Goal: Task Accomplishment & Management: Manage account settings

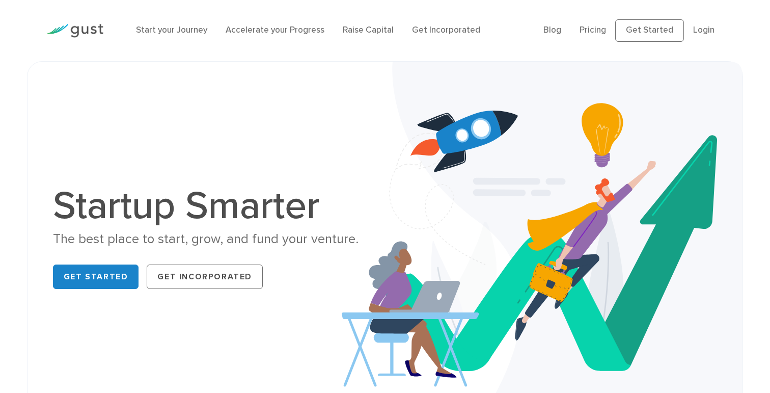
click at [707, 22] on ul "Blog FAQ Pricing Get Started Login Login" at bounding box center [634, 30] width 180 height 22
click at [708, 33] on link "Login" at bounding box center [703, 30] width 21 height 10
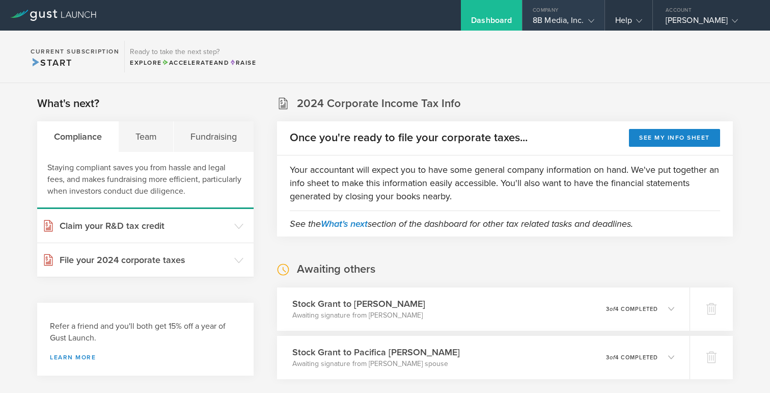
click at [539, 17] on div "8B Media, Inc." at bounding box center [563, 22] width 61 height 15
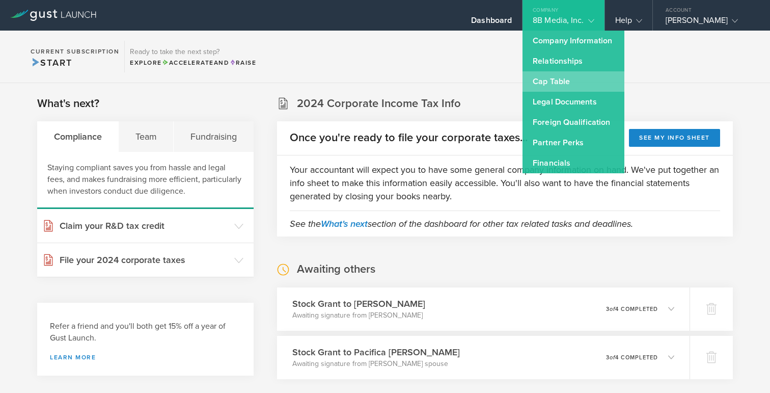
click at [524, 83] on link "Cap Table" at bounding box center [574, 81] width 102 height 20
